Goal: Information Seeking & Learning: Learn about a topic

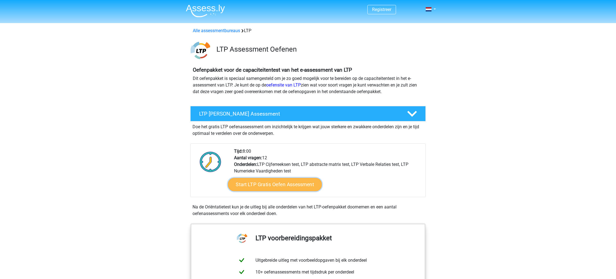
click at [271, 180] on link "Start LTP Gratis Oefen Assessment" at bounding box center [275, 184] width 94 height 13
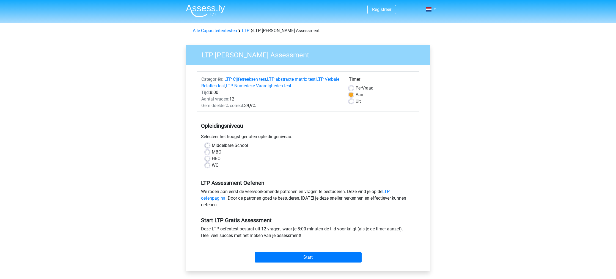
click at [212, 157] on label "HBO" at bounding box center [216, 159] width 9 height 7
click at [207, 157] on input "HBO" at bounding box center [207, 158] width 4 height 5
radio input "true"
click at [308, 258] on input "Start" at bounding box center [308, 257] width 107 height 10
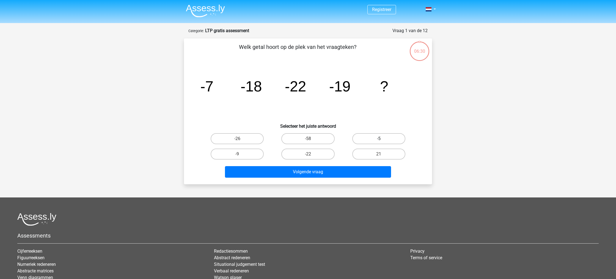
click at [364, 140] on label "-5" at bounding box center [378, 138] width 53 height 11
click at [379, 140] on input "-5" at bounding box center [381, 141] width 4 height 4
radio input "true"
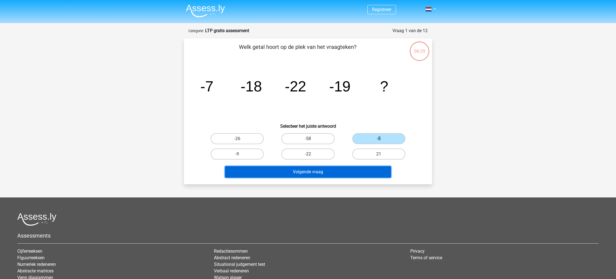
click at [301, 171] on button "Volgende vraag" at bounding box center [308, 172] width 166 height 12
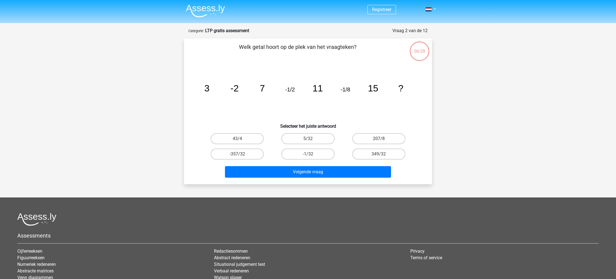
scroll to position [27, 0]
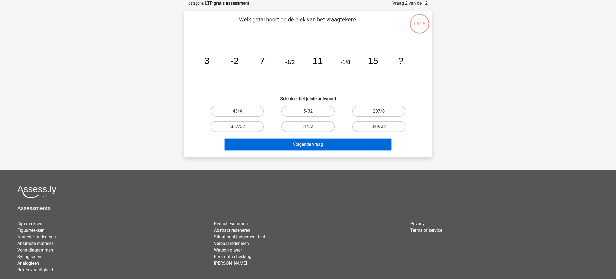
click at [311, 145] on button "Volgende vraag" at bounding box center [308, 145] width 166 height 12
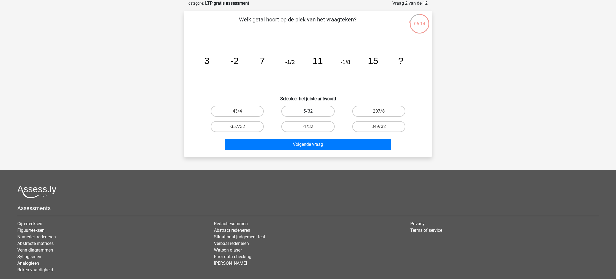
click at [300, 112] on label "5/32" at bounding box center [307, 111] width 53 height 11
click at [308, 112] on input "5/32" at bounding box center [310, 113] width 4 height 4
radio input "true"
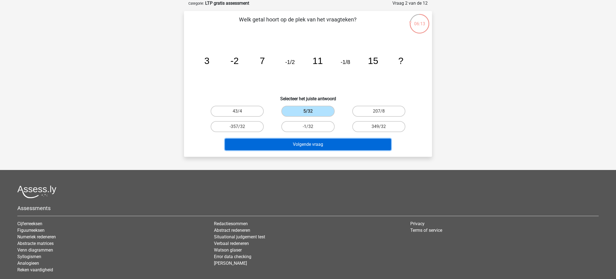
click at [323, 146] on button "Volgende vraag" at bounding box center [308, 145] width 166 height 12
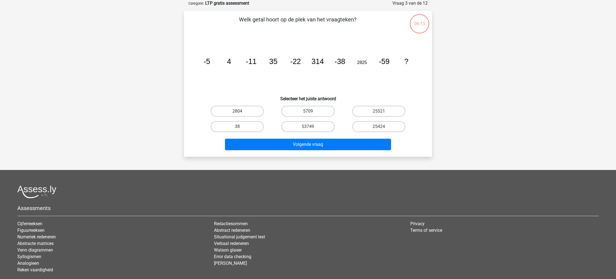
drag, startPoint x: 319, startPoint y: 130, endPoint x: 318, endPoint y: 135, distance: 5.1
click at [319, 130] on label "53749" at bounding box center [307, 126] width 53 height 11
click at [311, 130] on input "53749" at bounding box center [310, 129] width 4 height 4
radio input "true"
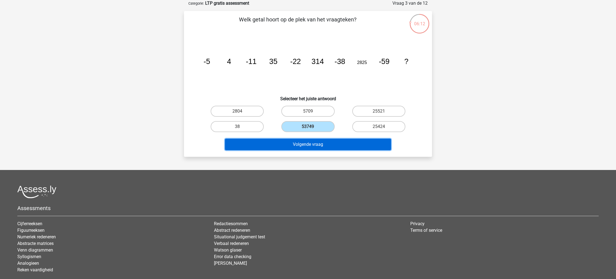
click at [317, 140] on button "Volgende vraag" at bounding box center [308, 145] width 166 height 12
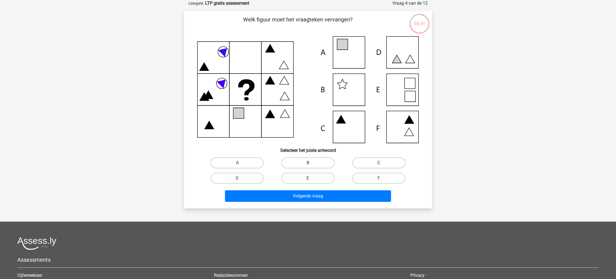
click at [316, 177] on label "E" at bounding box center [307, 178] width 53 height 11
click at [311, 178] on input "E" at bounding box center [310, 180] width 4 height 4
radio input "true"
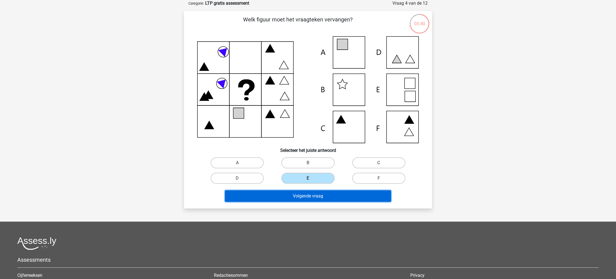
click at [315, 193] on button "Volgende vraag" at bounding box center [308, 196] width 166 height 12
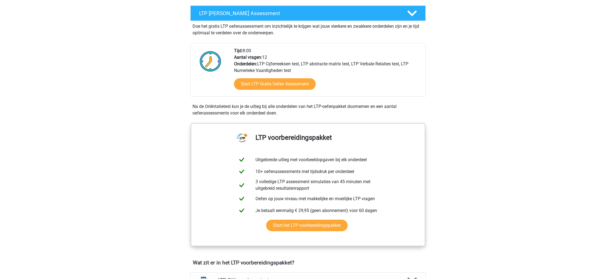
scroll to position [100, 0]
click at [276, 87] on link "Start LTP Gratis Oefen Assessment" at bounding box center [275, 84] width 94 height 13
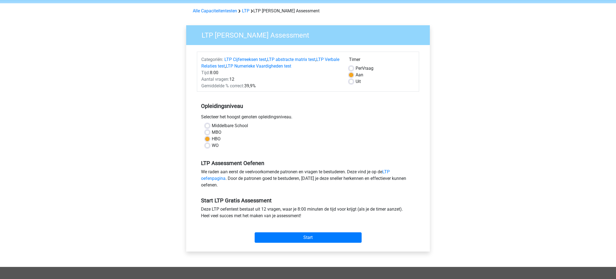
scroll to position [18, 0]
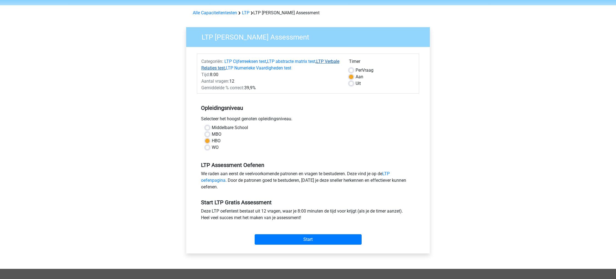
click at [226, 68] on link "LTP Verbale Relaties test" at bounding box center [270, 65] width 138 height 12
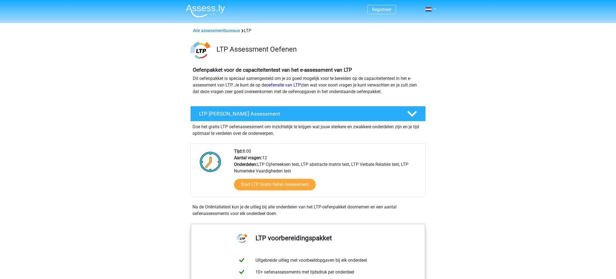
scroll to position [411, 0]
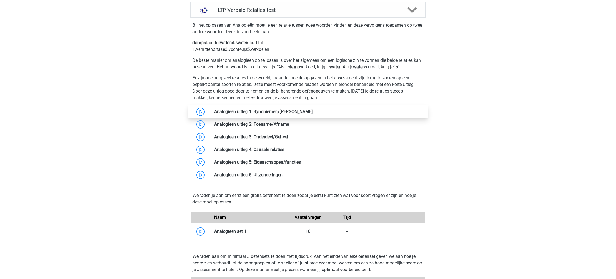
click at [313, 114] on link at bounding box center [313, 111] width 0 height 5
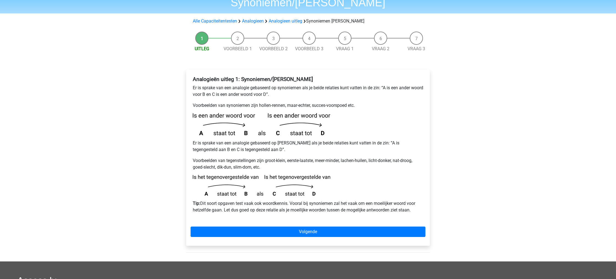
scroll to position [38, 0]
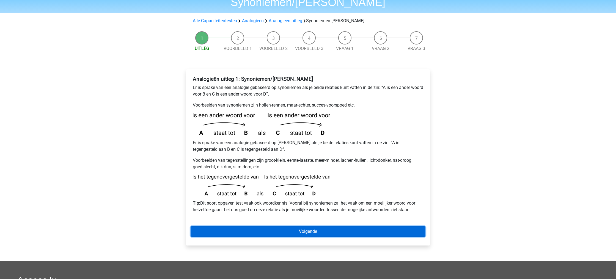
click at [286, 226] on link "Volgende" at bounding box center [307, 231] width 235 height 10
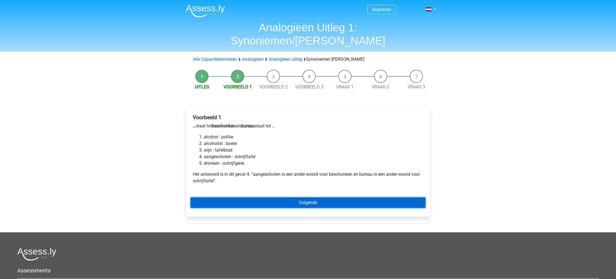
click at [303, 198] on link "Volgende" at bounding box center [307, 203] width 235 height 10
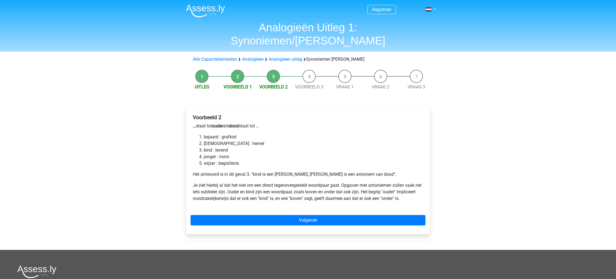
scroll to position [1, 0]
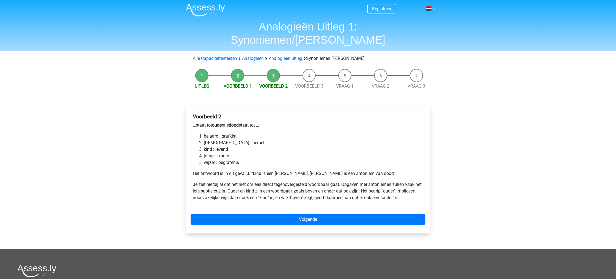
click at [299, 214] on link "Volgende" at bounding box center [307, 219] width 235 height 10
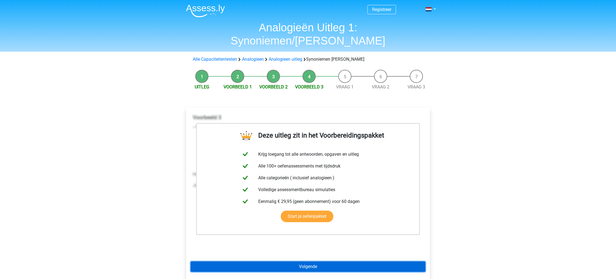
click at [311, 262] on link "Volgende" at bounding box center [307, 267] width 235 height 10
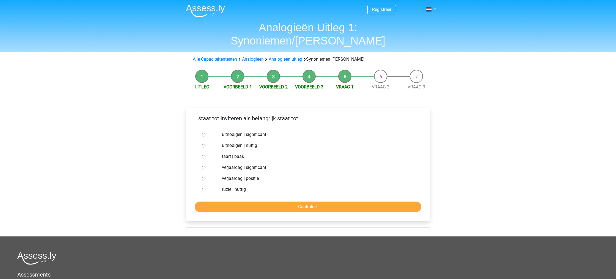
click at [203, 133] on input "uitnodigen | significant" at bounding box center [204, 135] width 4 height 4
radio input "true"
click at [262, 202] on input "Controleer" at bounding box center [308, 207] width 226 height 10
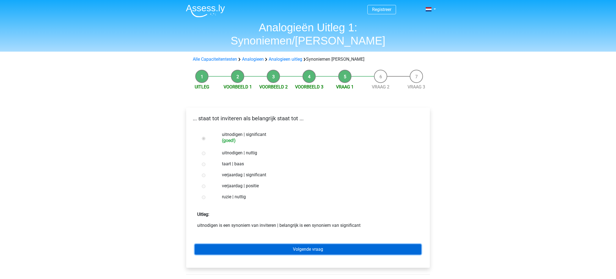
click at [294, 244] on link "Volgende vraag" at bounding box center [308, 249] width 226 height 10
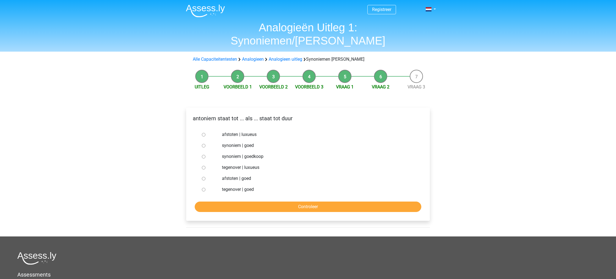
drag, startPoint x: 203, startPoint y: 143, endPoint x: 206, endPoint y: 147, distance: 4.5
click at [203, 155] on input "synoniem | goedkoop" at bounding box center [204, 157] width 4 height 4
radio input "true"
click at [290, 202] on input "Controleer" at bounding box center [308, 207] width 226 height 10
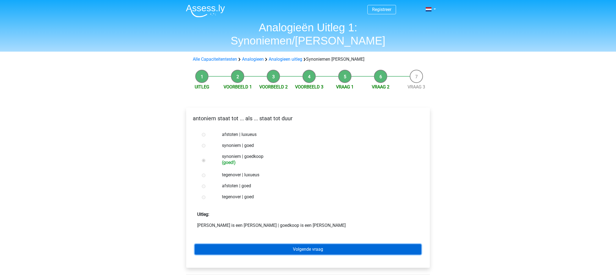
click at [290, 244] on link "Volgende vraag" at bounding box center [308, 249] width 226 height 10
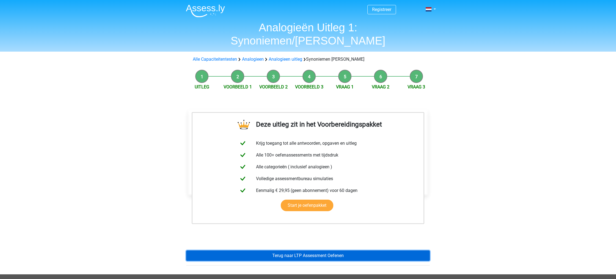
click at [291, 251] on link "Terug naar LTP Assessment Oefenen" at bounding box center [308, 256] width 244 height 10
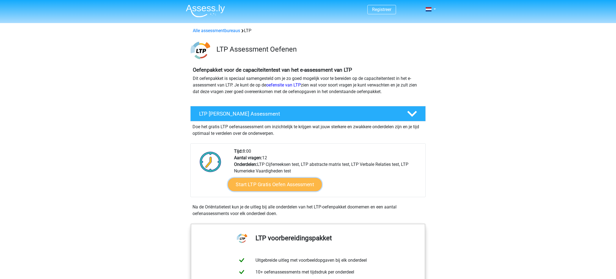
click at [289, 186] on link "Start LTP Gratis Oefen Assessment" at bounding box center [275, 184] width 94 height 13
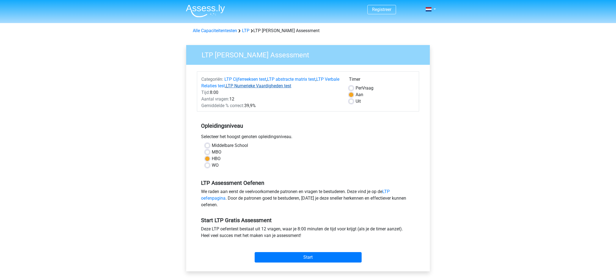
click at [281, 87] on link "LTP Numerieke Vaardigheden test" at bounding box center [258, 85] width 65 height 5
click at [226, 84] on link "LTP Verbale Relaties test" at bounding box center [270, 83] width 138 height 12
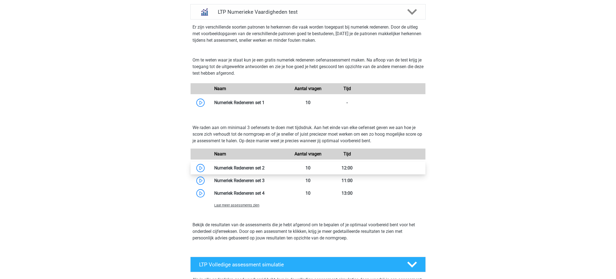
scroll to position [429, 0]
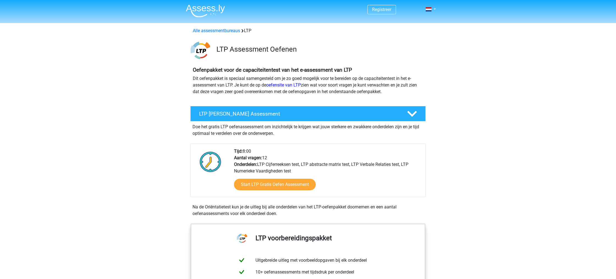
scroll to position [411, 0]
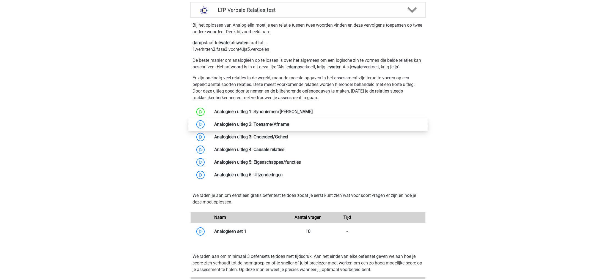
click at [289, 125] on link at bounding box center [289, 124] width 0 height 5
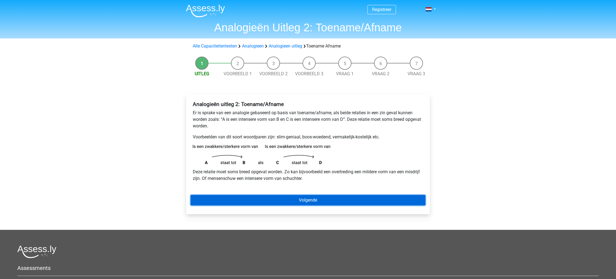
click at [281, 201] on link "Volgende" at bounding box center [307, 200] width 235 height 10
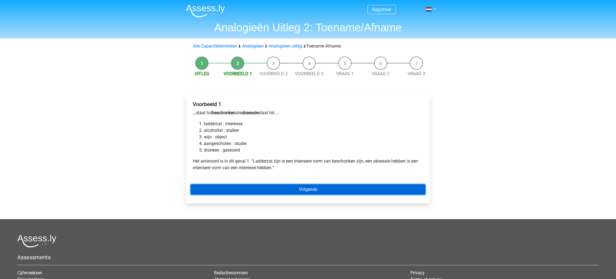
click at [283, 187] on link "Volgende" at bounding box center [307, 189] width 235 height 10
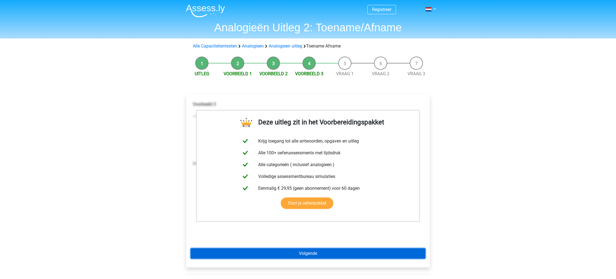
click at [286, 252] on link "Volgende" at bounding box center [307, 253] width 235 height 10
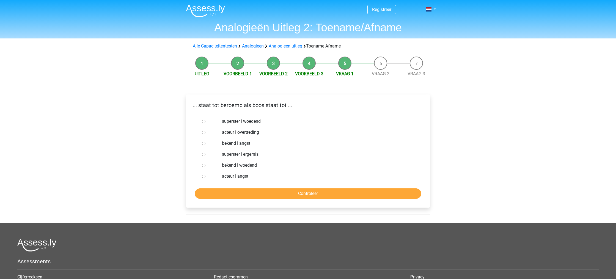
drag, startPoint x: 202, startPoint y: 121, endPoint x: 236, endPoint y: 165, distance: 55.1
click at [202, 122] on input "superster | woedend" at bounding box center [204, 122] width 4 height 4
radio input "true"
click at [260, 194] on input "Controleer" at bounding box center [308, 194] width 226 height 10
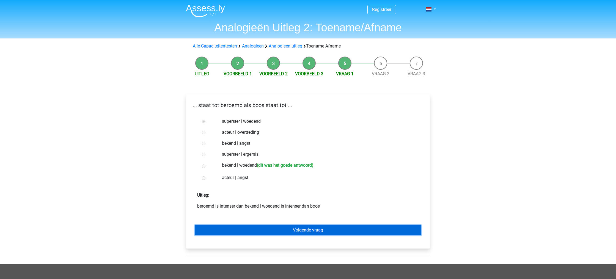
click at [295, 231] on link "Volgende vraag" at bounding box center [308, 230] width 226 height 10
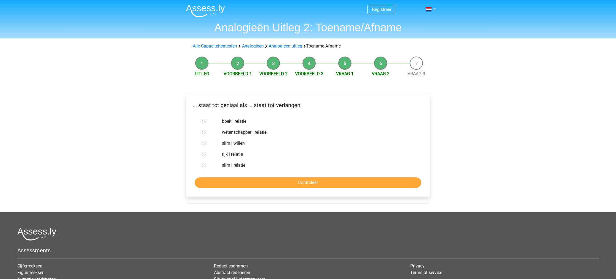
click at [203, 143] on input "slim | willen" at bounding box center [204, 144] width 4 height 4
radio input "true"
click at [255, 183] on input "Controleer" at bounding box center [308, 183] width 226 height 10
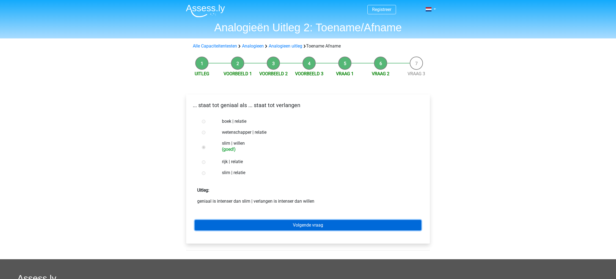
click at [276, 227] on link "Volgende vraag" at bounding box center [308, 225] width 226 height 10
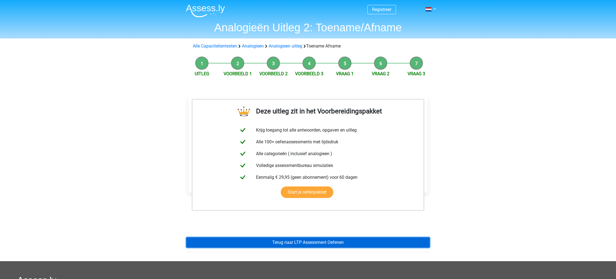
click at [281, 242] on link "Terug naar LTP Assessment Oefenen" at bounding box center [308, 242] width 244 height 10
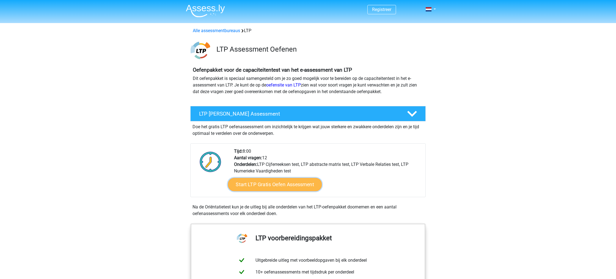
click at [263, 187] on link "Start LTP Gratis Oefen Assessment" at bounding box center [275, 184] width 94 height 13
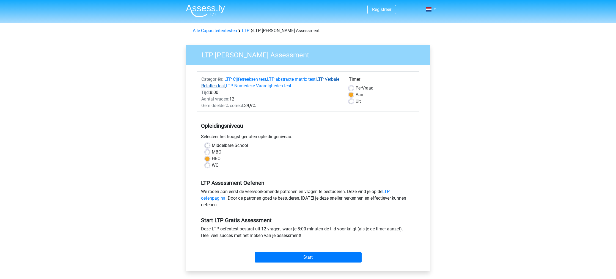
click at [233, 86] on link "LTP Verbale Relaties test" at bounding box center [270, 83] width 138 height 12
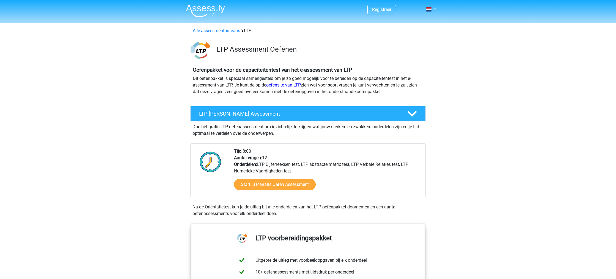
scroll to position [411, 0]
